Goal: Information Seeking & Learning: Learn about a topic

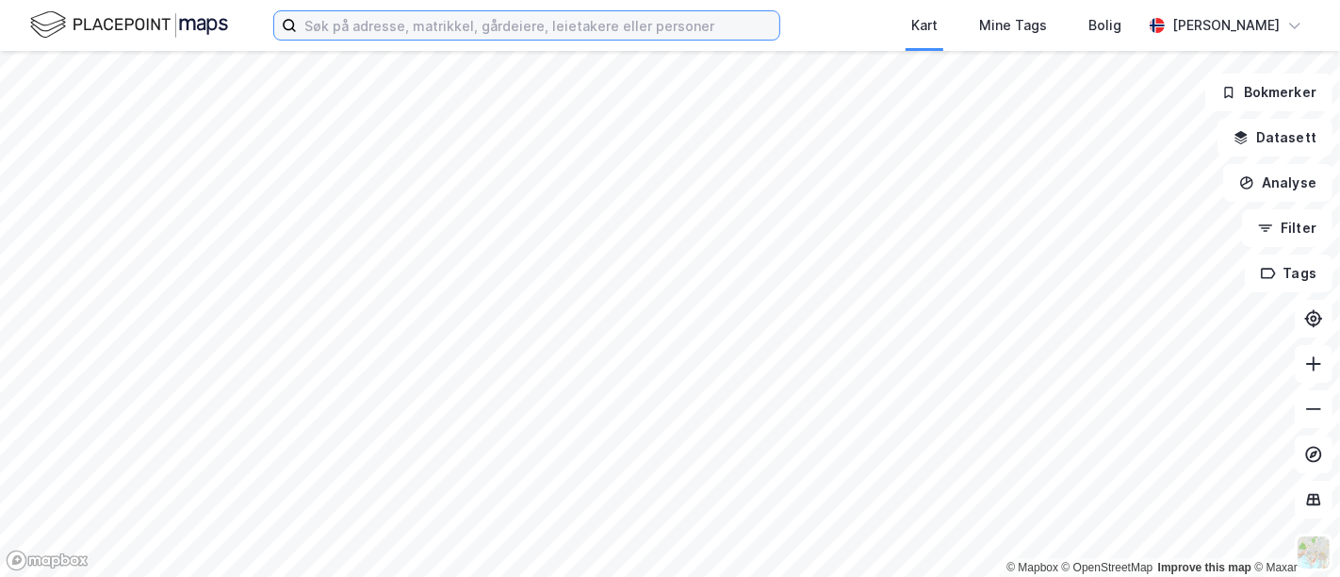
click at [474, 32] on input at bounding box center [538, 25] width 482 height 28
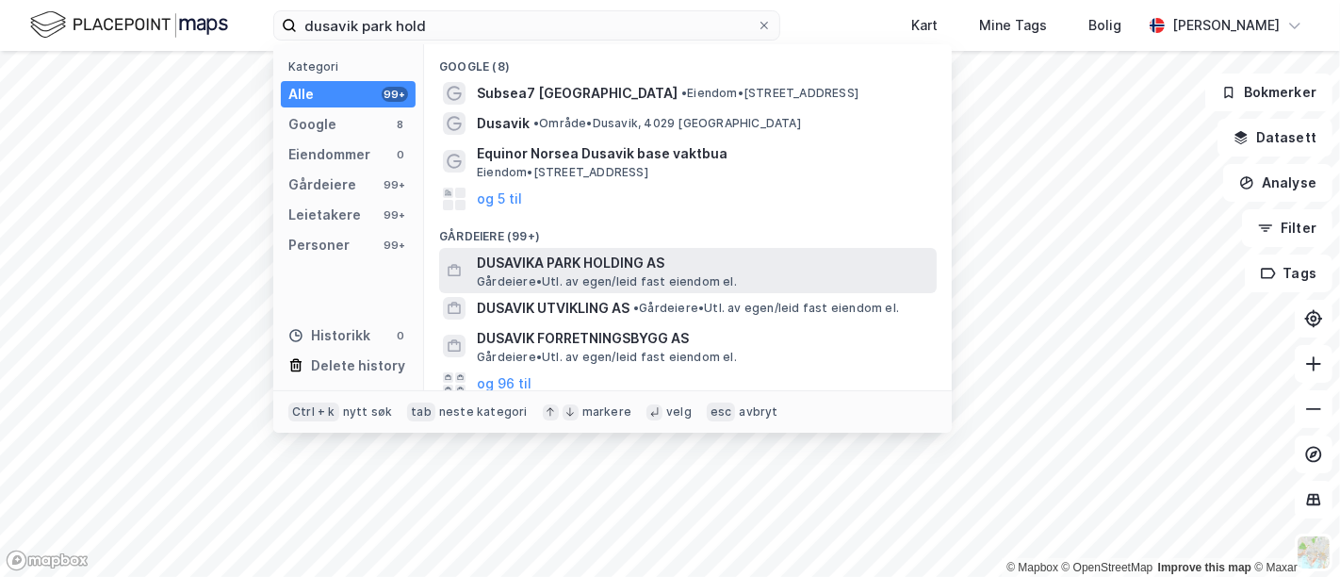
click at [548, 262] on span "DUSAVIKA PARK HOLDING AS" at bounding box center [703, 263] width 452 height 23
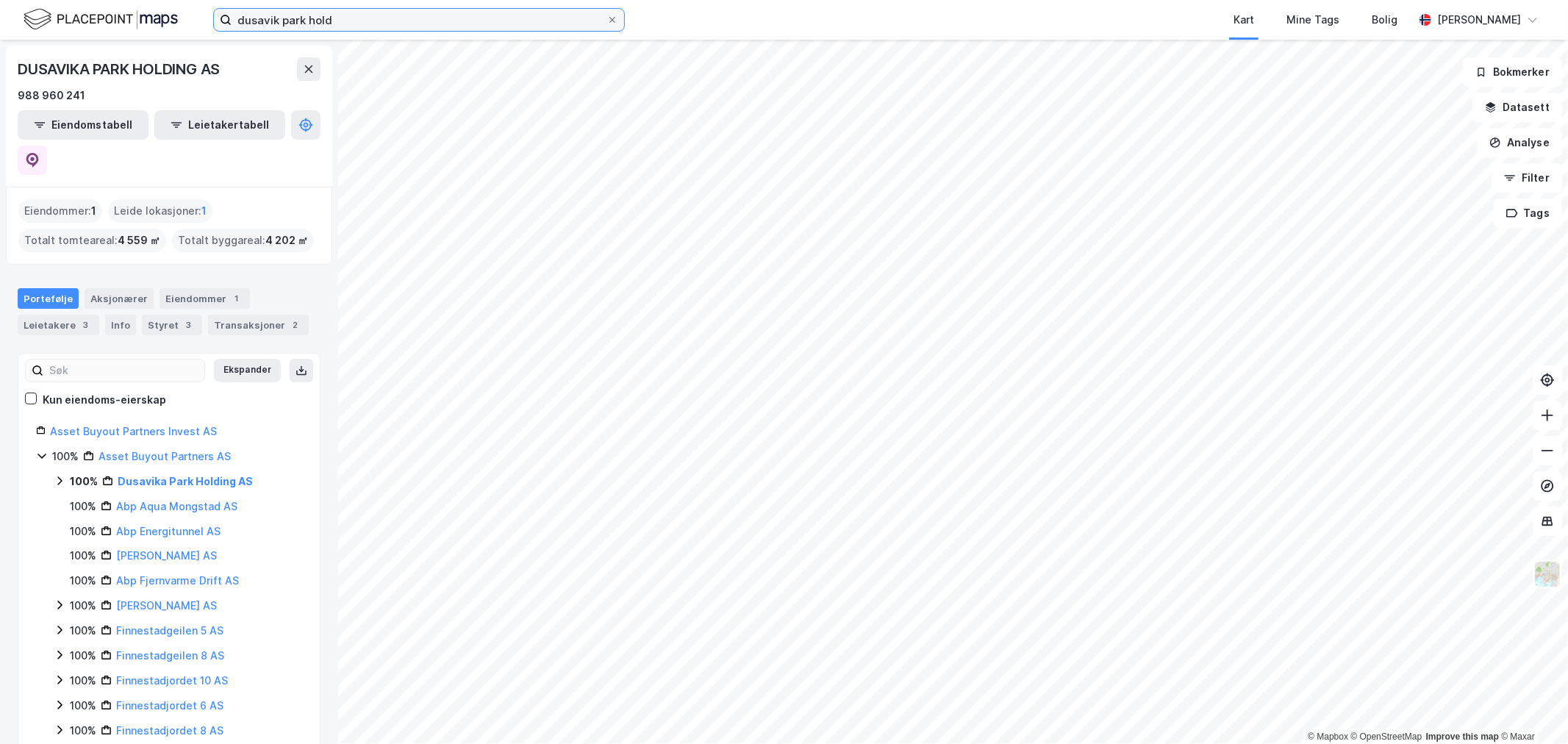
click at [310, 19] on input "dusavik park hold" at bounding box center [419, 20] width 375 height 22
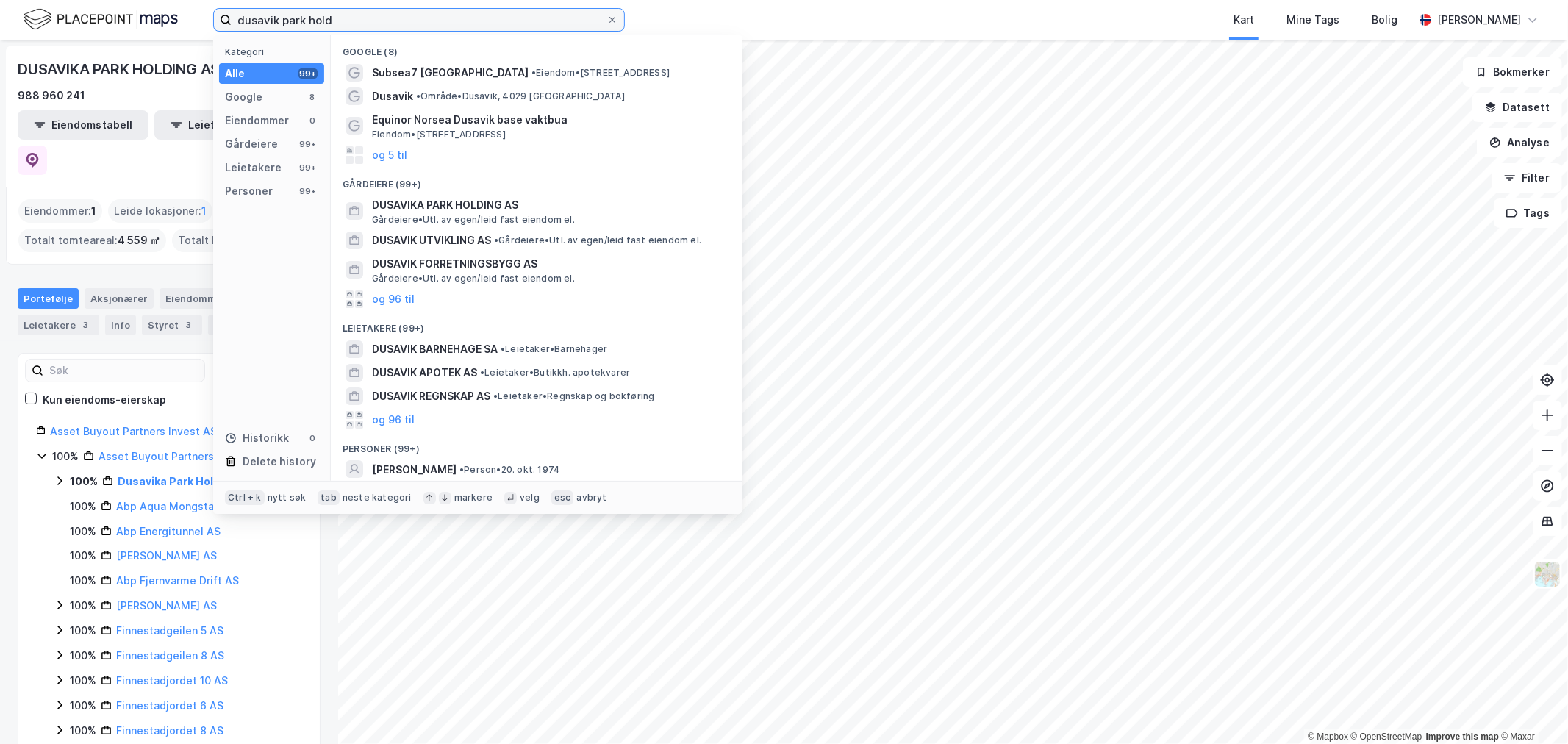
click at [310, 19] on input "dusavik park hold" at bounding box center [419, 20] width 375 height 22
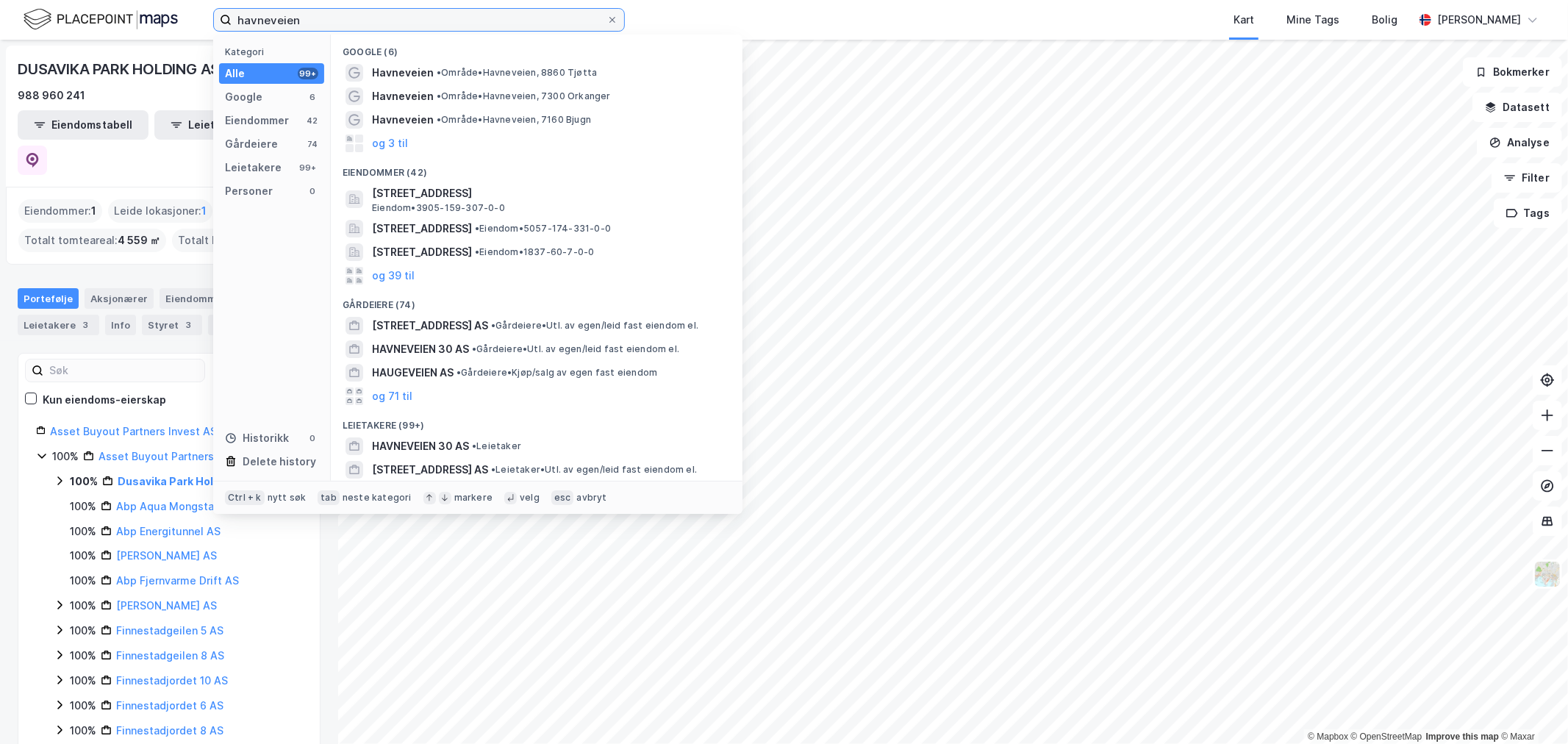
drag, startPoint x: 355, startPoint y: 12, endPoint x: 238, endPoint y: 24, distance: 117.6
click at [238, 24] on input "havneveien" at bounding box center [419, 20] width 375 height 22
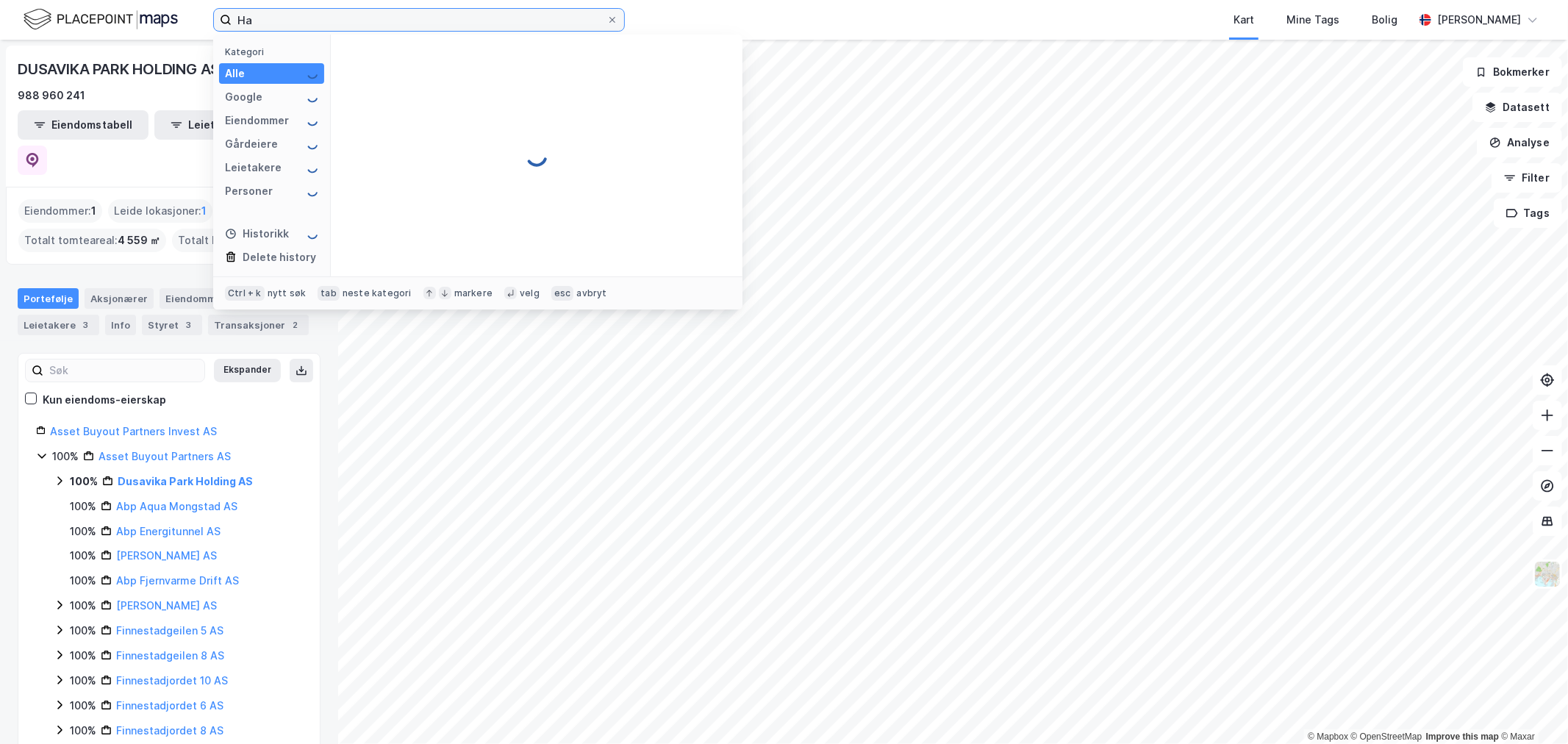
type input "H"
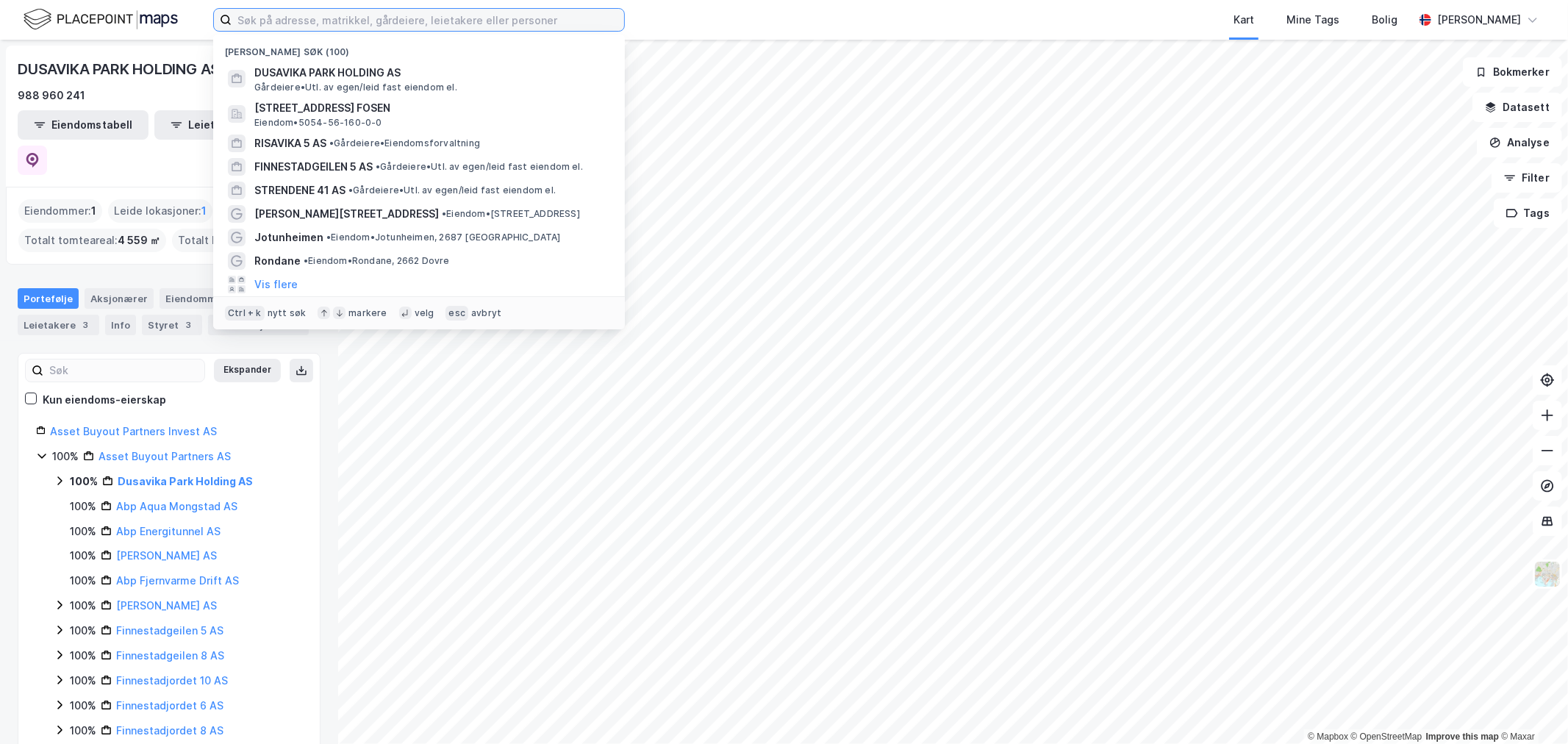
click at [238, 25] on input at bounding box center [428, 20] width 393 height 22
click at [254, 25] on input at bounding box center [428, 20] width 393 height 22
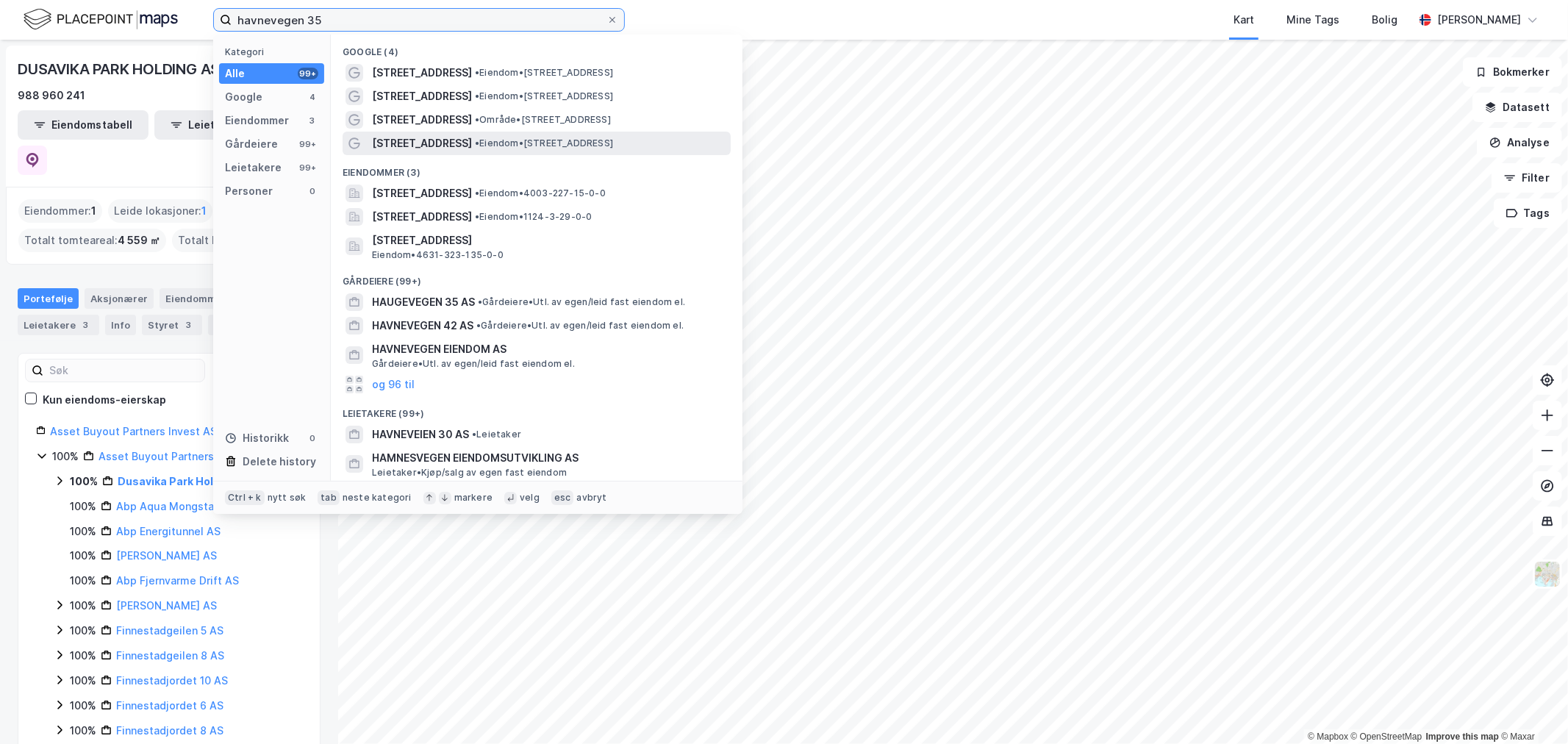
type input "havnevegen 35"
click at [442, 137] on span "[STREET_ADDRESS]" at bounding box center [422, 143] width 100 height 18
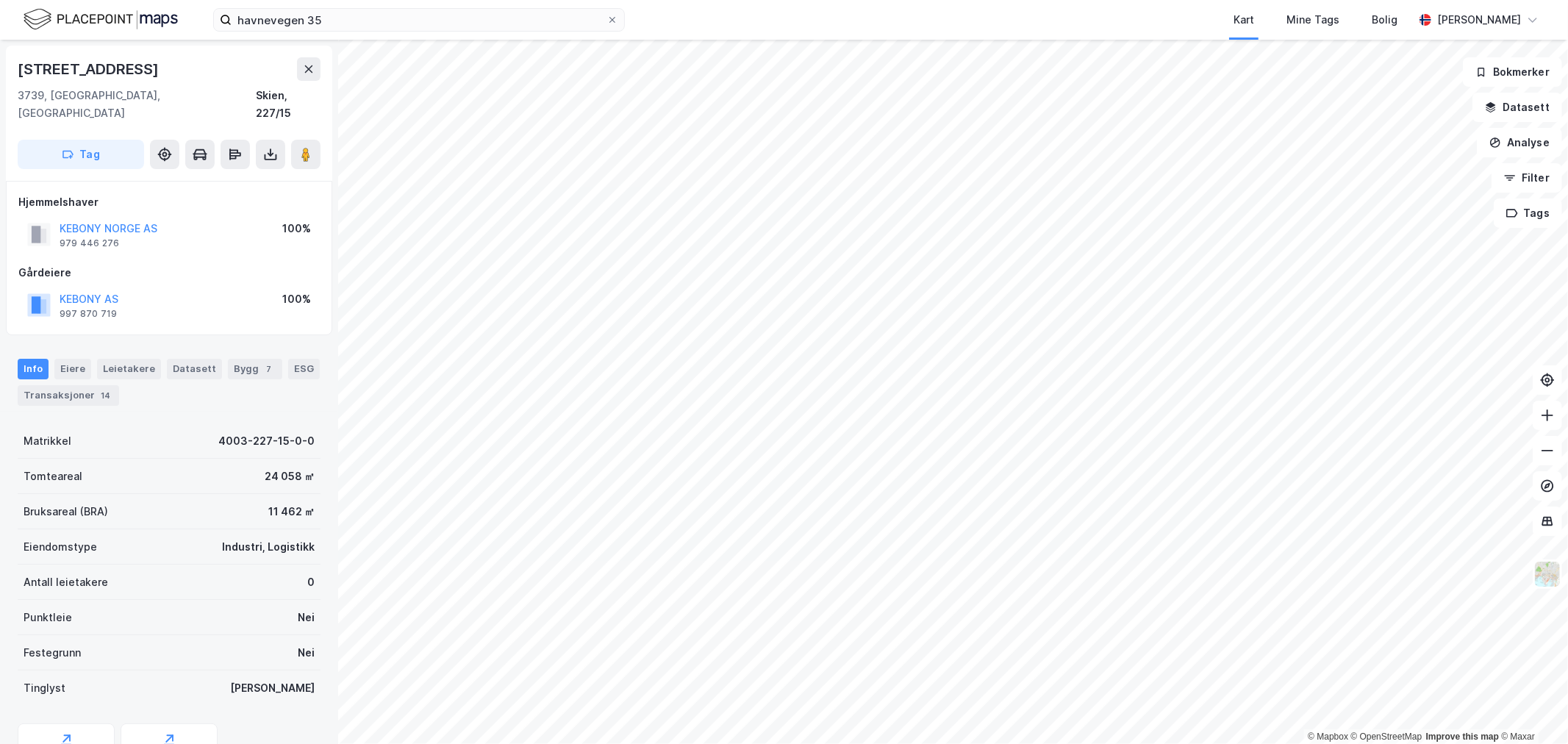
click at [88, 287] on div "KEBONY AS 997 870 719 100%" at bounding box center [169, 304] width 301 height 35
click at [0, 0] on button "KEBONY AS" at bounding box center [0, 0] width 0 height 0
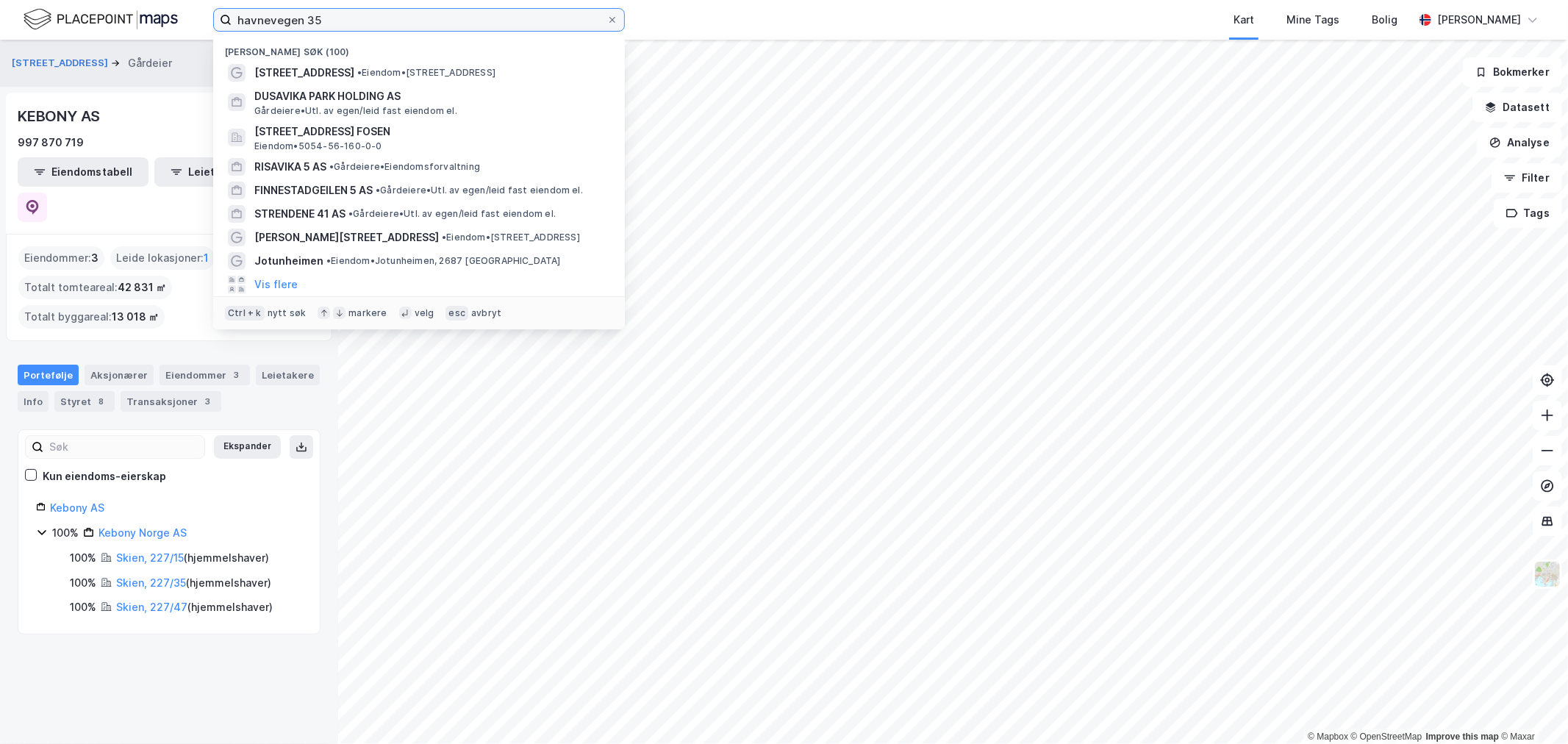
click at [332, 16] on input "havnevegen 35" at bounding box center [419, 20] width 375 height 22
click at [197, 450] on div "Havnevegen 35 Gårdeier Tilbake KEBONY AS 997 870 719 Eiendomstabell Leietakerta…" at bounding box center [169, 392] width 338 height 704
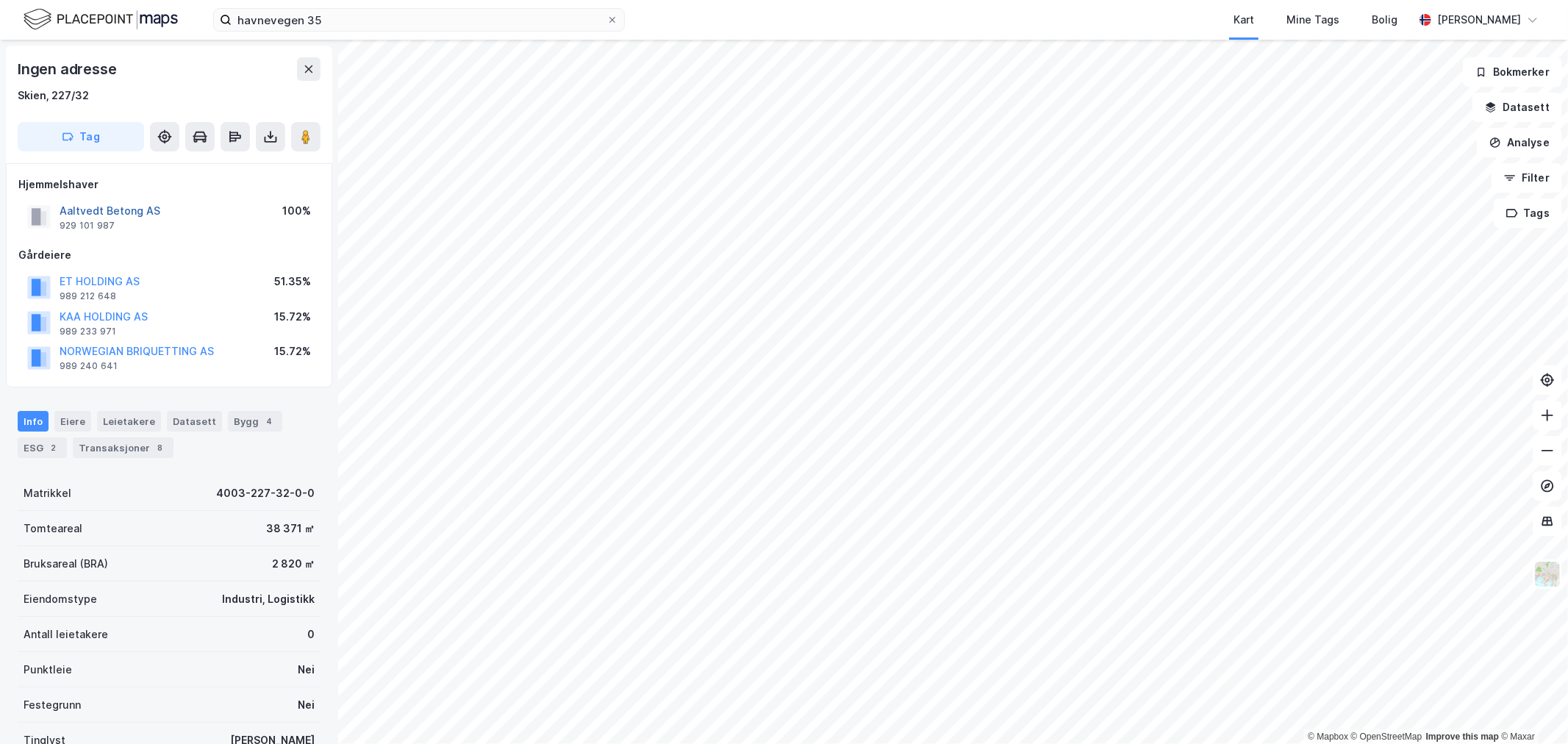
click at [0, 0] on button "Aaltvedt Betong AS" at bounding box center [0, 0] width 0 height 0
